Goal: Task Accomplishment & Management: Use online tool/utility

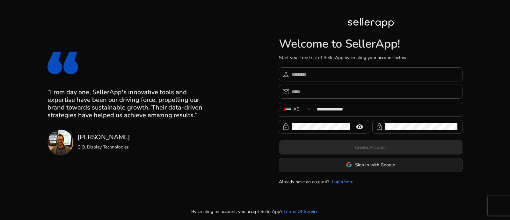
click at [321, 168] on span at bounding box center [370, 164] width 183 height 15
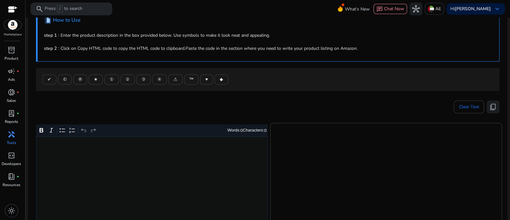
scroll to position [79, 0]
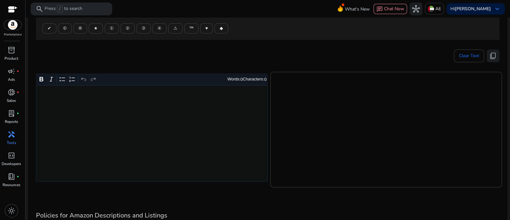
click at [202, 105] on div "Rich Text Editor. Editing area: main. Press Alt+0 for help." at bounding box center [152, 133] width 232 height 96
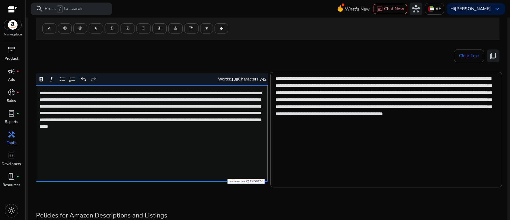
click at [493, 55] on span "content_copy" at bounding box center [493, 56] width 8 height 8
click at [489, 54] on span "content_copy" at bounding box center [493, 56] width 8 height 8
click at [495, 55] on button "content_copy" at bounding box center [493, 55] width 13 height 13
click at [494, 53] on button "content_copy" at bounding box center [493, 55] width 13 height 13
click at [491, 53] on span "content_copy" at bounding box center [493, 56] width 8 height 8
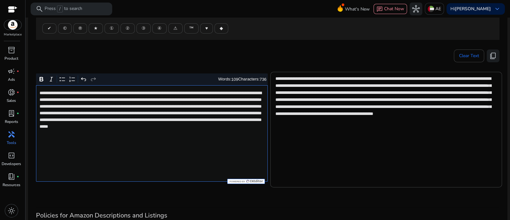
type textarea "**********"
click at [489, 62] on mat-card ".st1{fill:#2c8af8}.st2{fill:#fcfeff} How to Use step 1 : Enter the product desc…" at bounding box center [267, 111] width 479 height 318
click at [489, 58] on span "content_copy" at bounding box center [493, 56] width 8 height 8
